Goal: Task Accomplishment & Management: Manage account settings

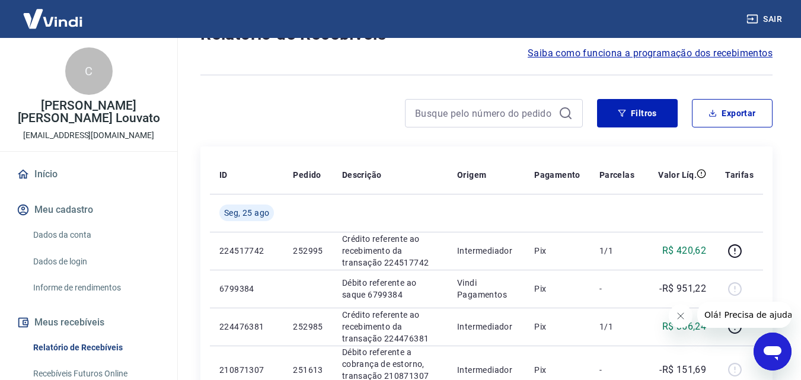
scroll to position [178, 0]
